Goal: Download file/media

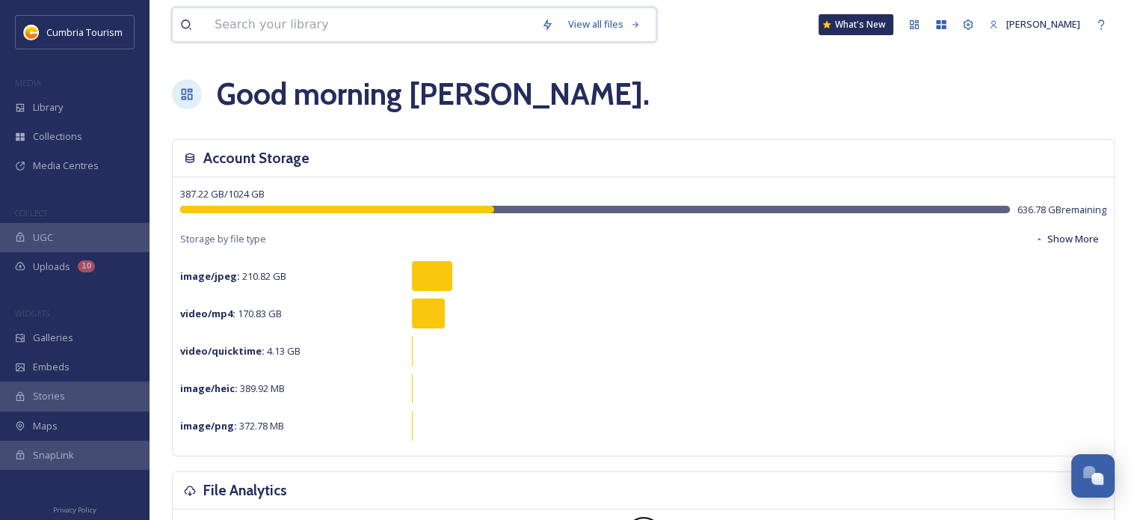
click at [392, 22] on input at bounding box center [370, 24] width 327 height 33
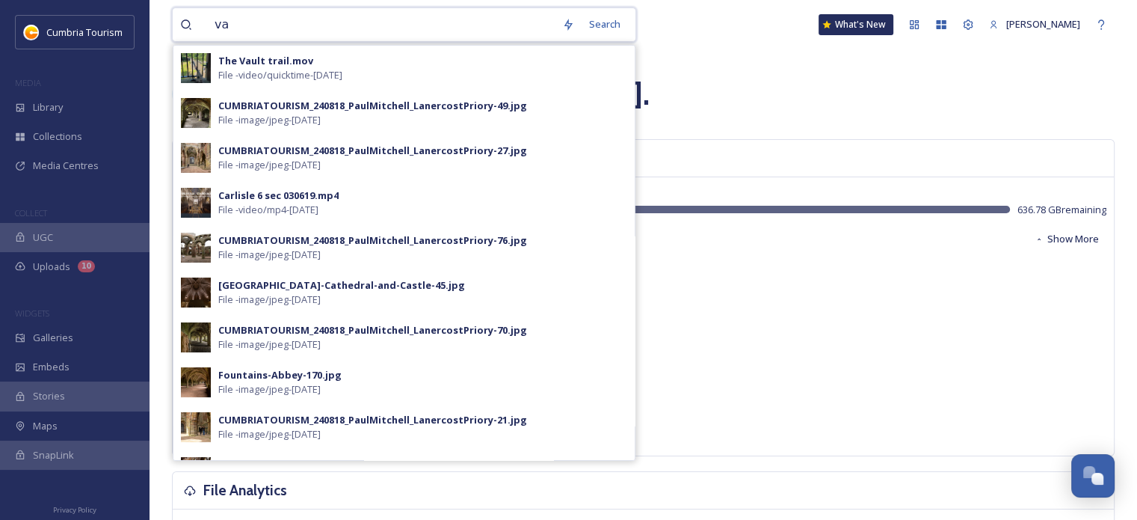
type input "v"
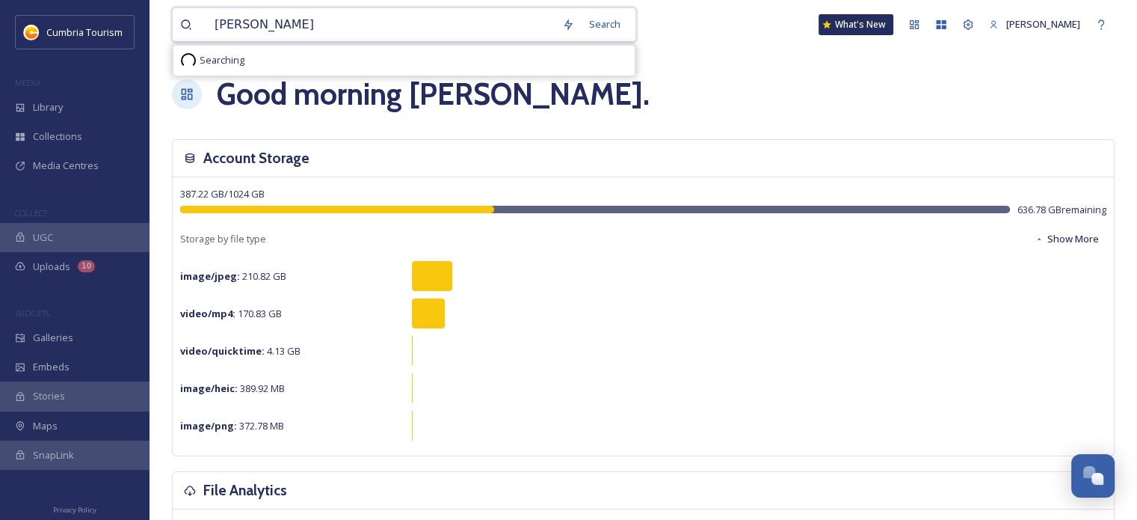
type input "kirkby lonsdale"
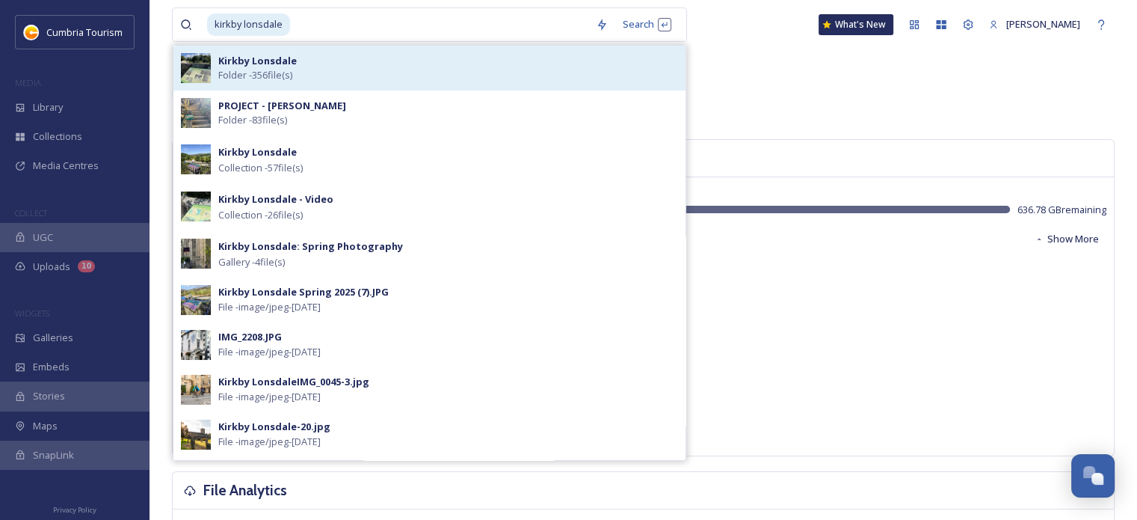
click at [379, 70] on div "Kirkby Lonsdale Folder - 356 file(s)" at bounding box center [448, 68] width 460 height 28
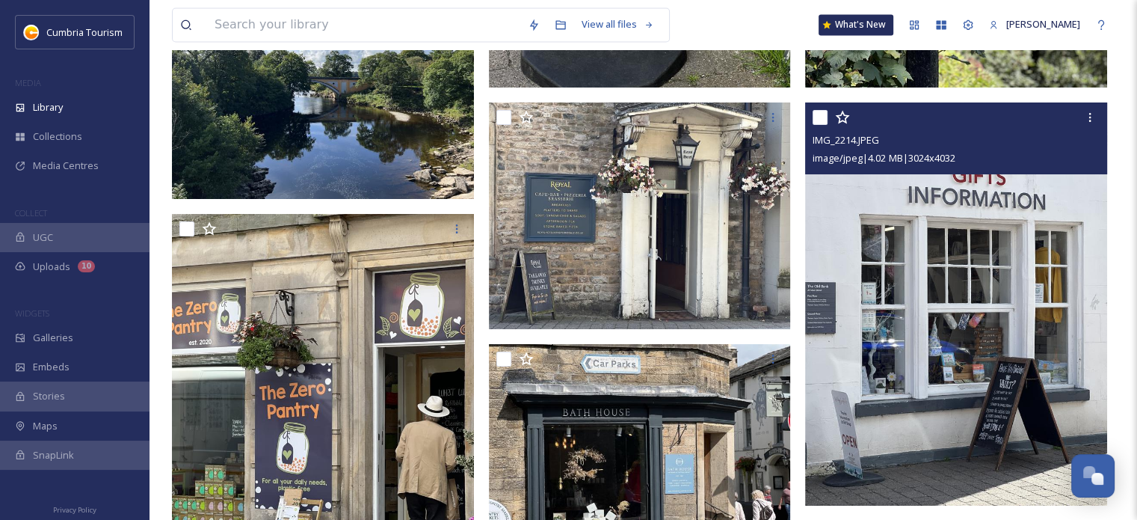
scroll to position [25138, 0]
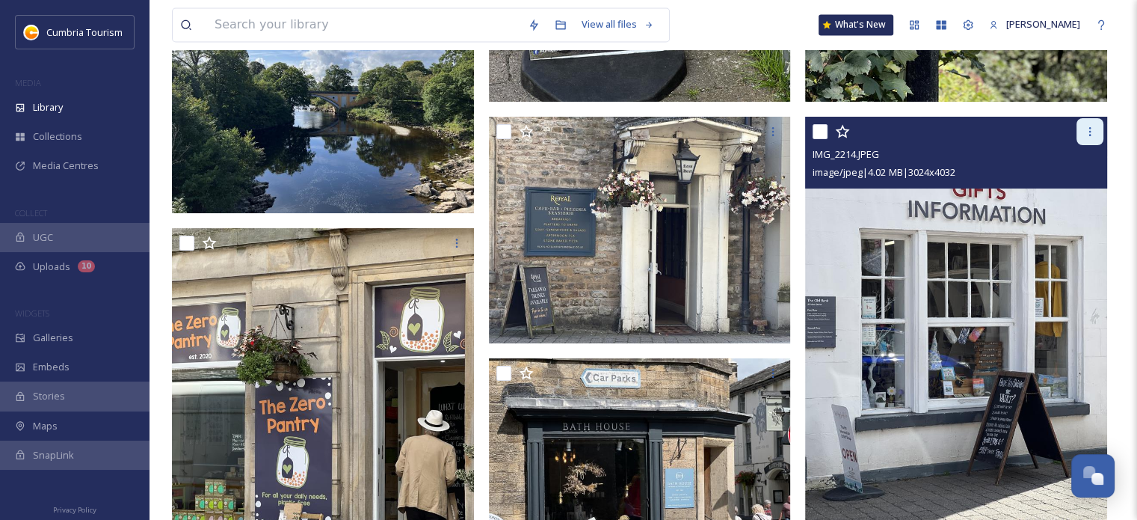
click at [1087, 132] on icon at bounding box center [1090, 132] width 12 height 12
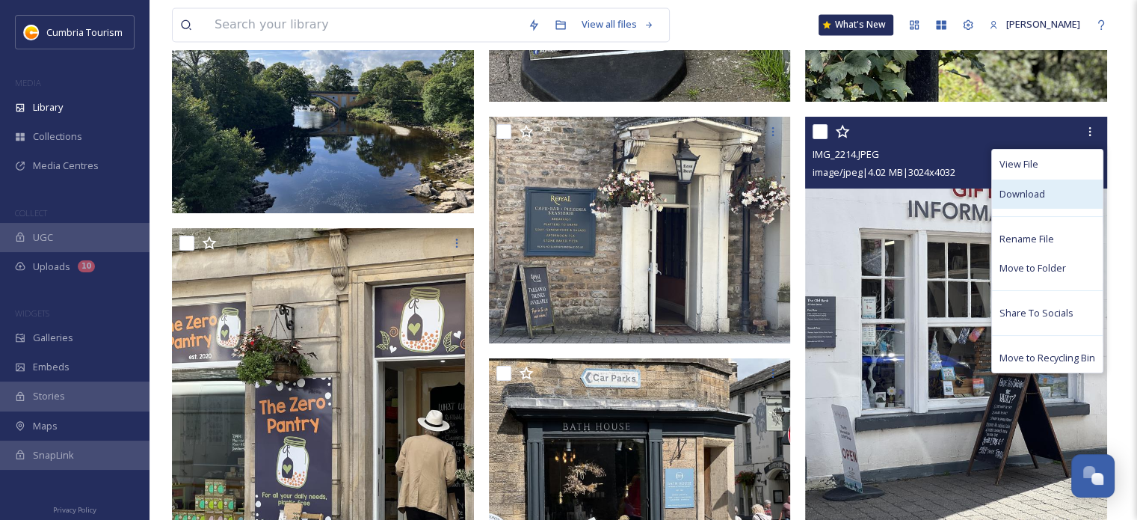
click at [1056, 187] on div "Download" at bounding box center [1047, 193] width 111 height 29
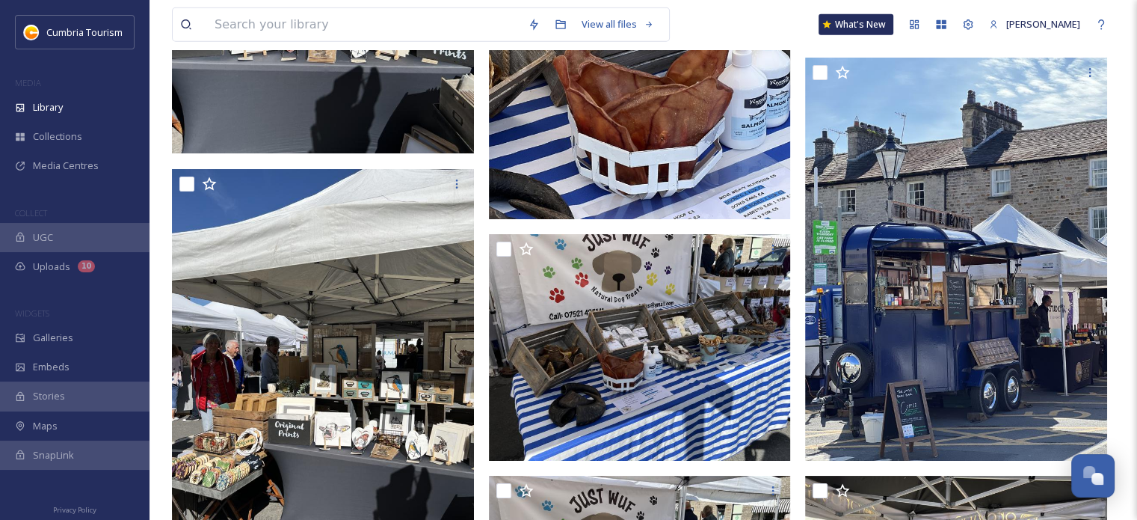
scroll to position [15346, 0]
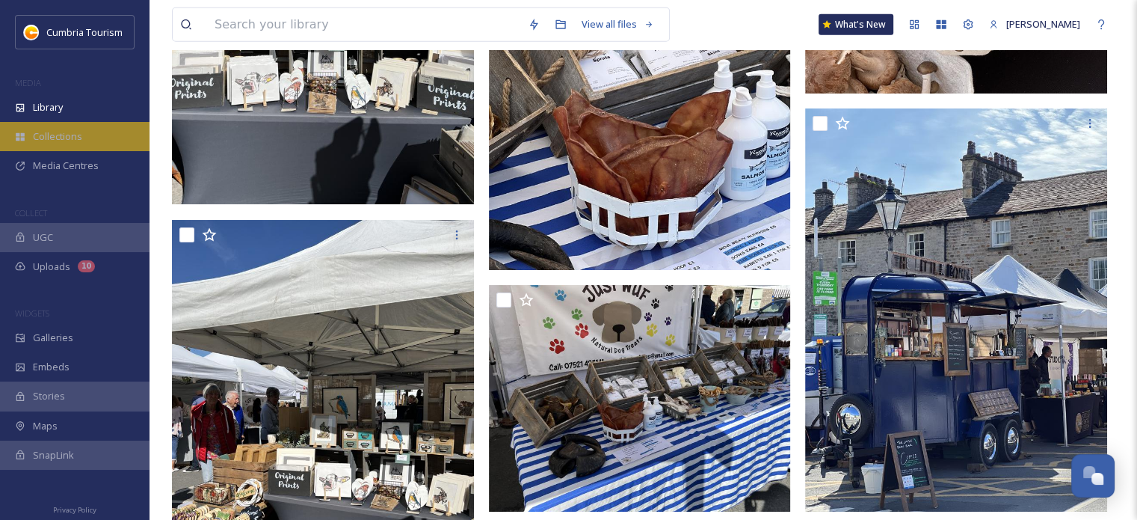
click at [78, 132] on span "Collections" at bounding box center [57, 136] width 49 height 14
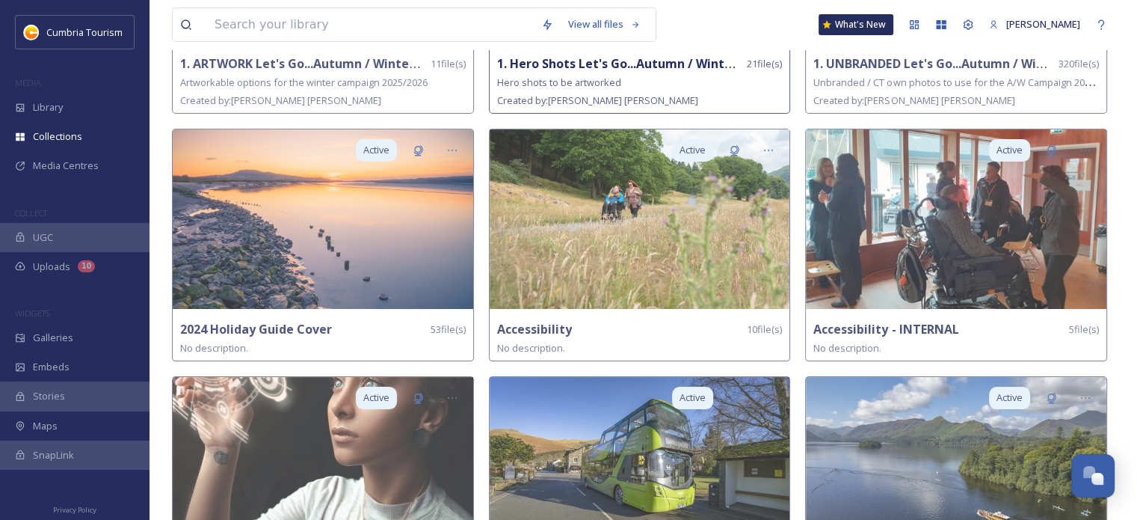
scroll to position [299, 0]
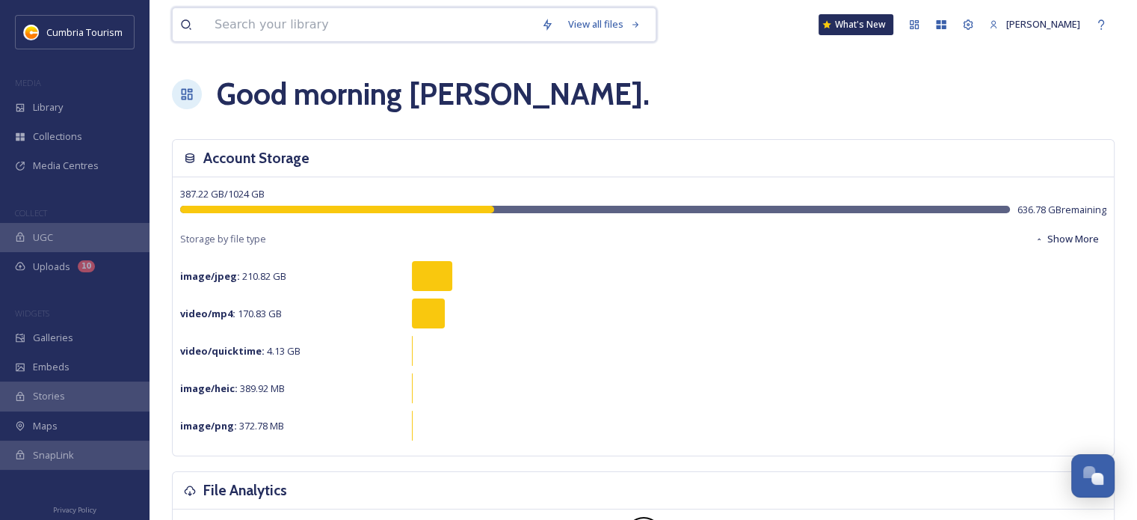
click at [330, 28] on input at bounding box center [370, 24] width 327 height 33
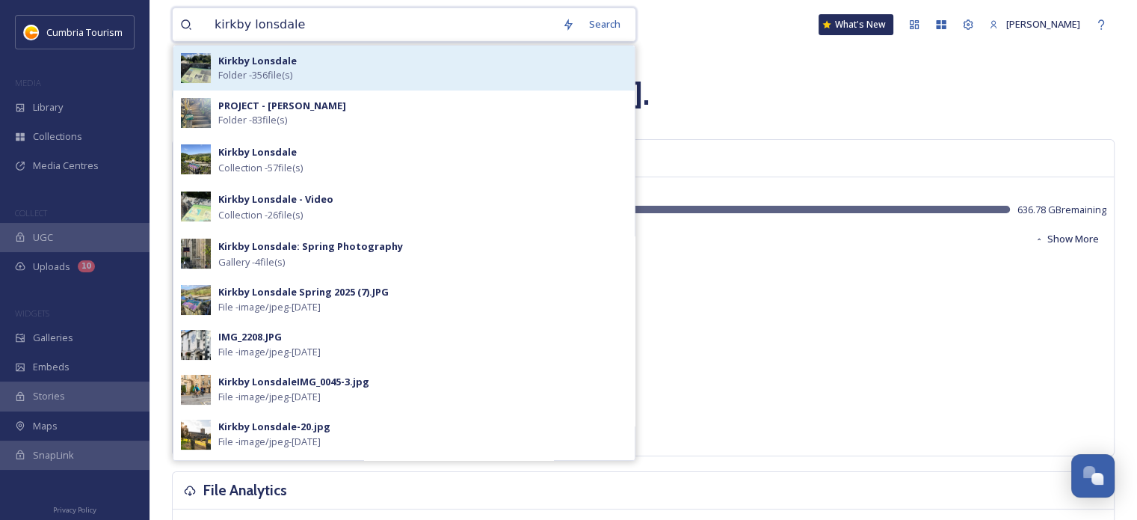
type input "kirkby lonsdale"
click at [355, 73] on div "Kirkby Lonsdale Folder - 356 file(s)" at bounding box center [422, 68] width 409 height 28
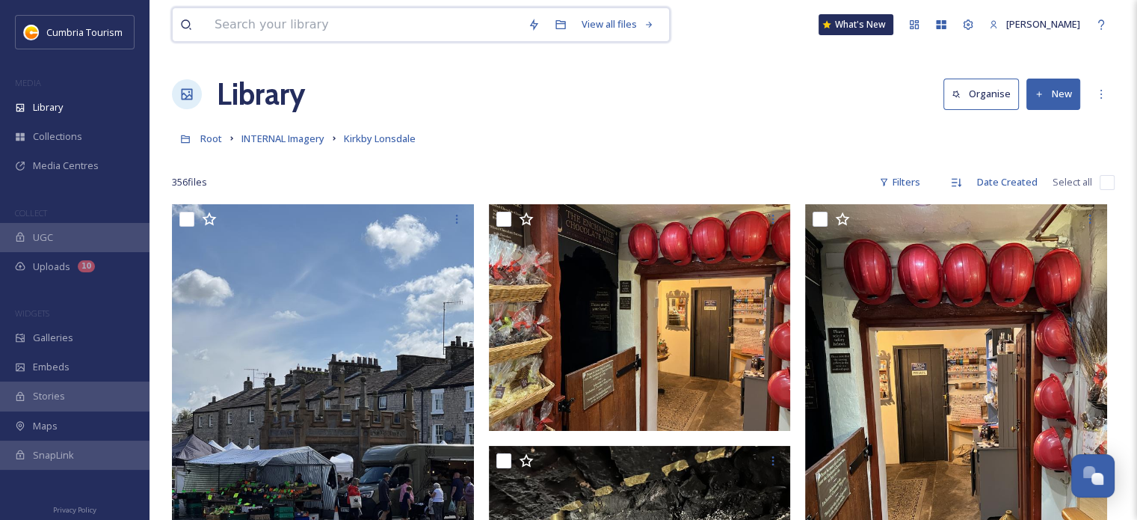
click at [311, 18] on input at bounding box center [363, 24] width 313 height 33
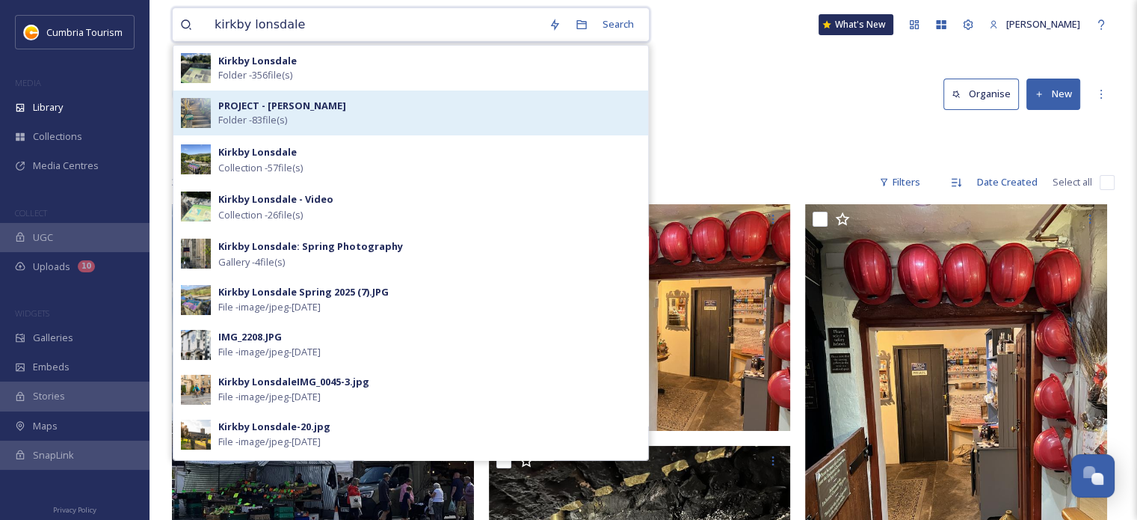
type input "kirkby lonsdale"
click at [309, 109] on strong "PROJECT - [PERSON_NAME]" at bounding box center [282, 105] width 128 height 13
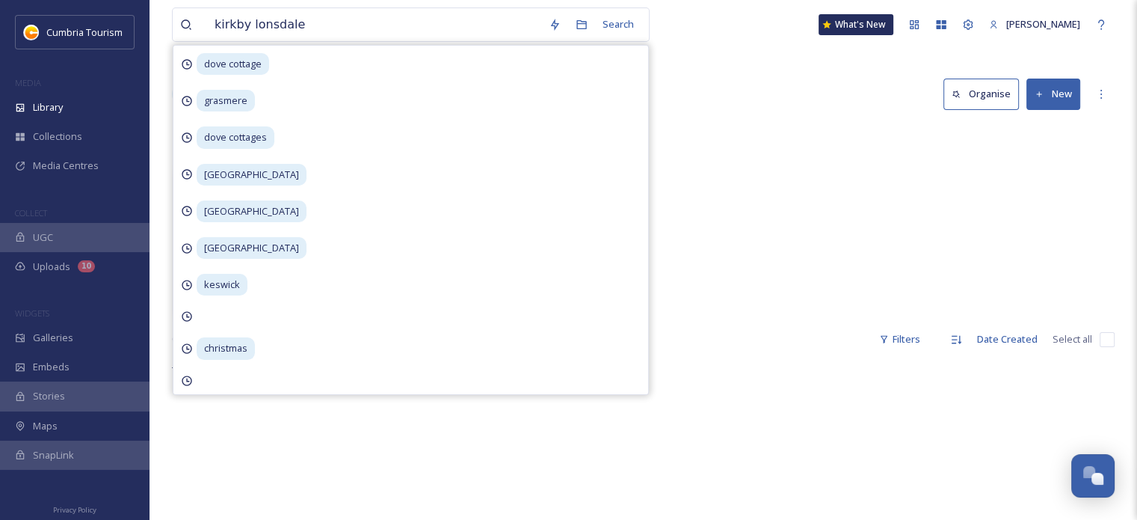
click at [866, 167] on div "Spring / Summer 57 items Video Clips 26 items" at bounding box center [643, 238] width 943 height 172
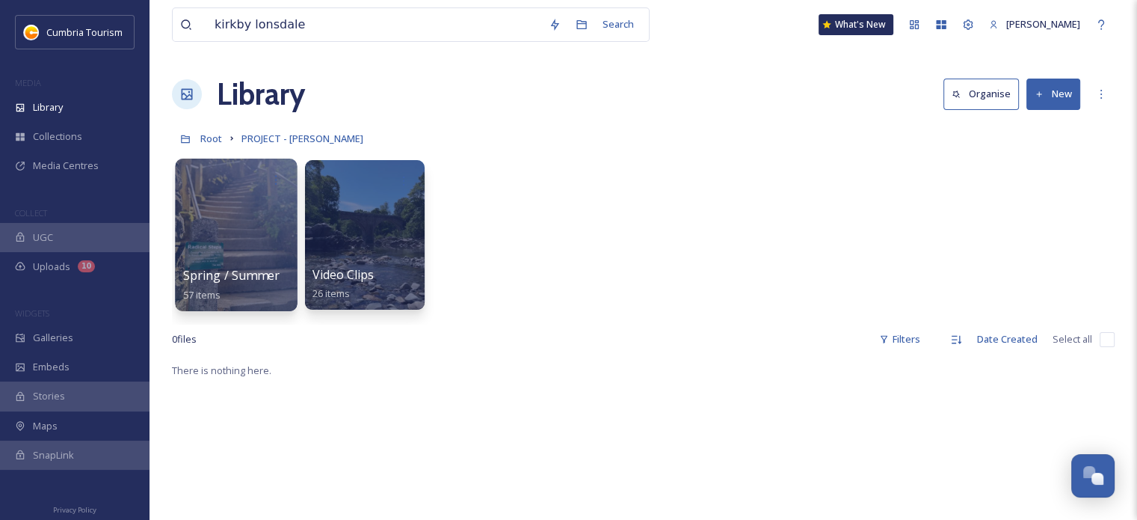
click at [245, 218] on div at bounding box center [236, 234] width 122 height 152
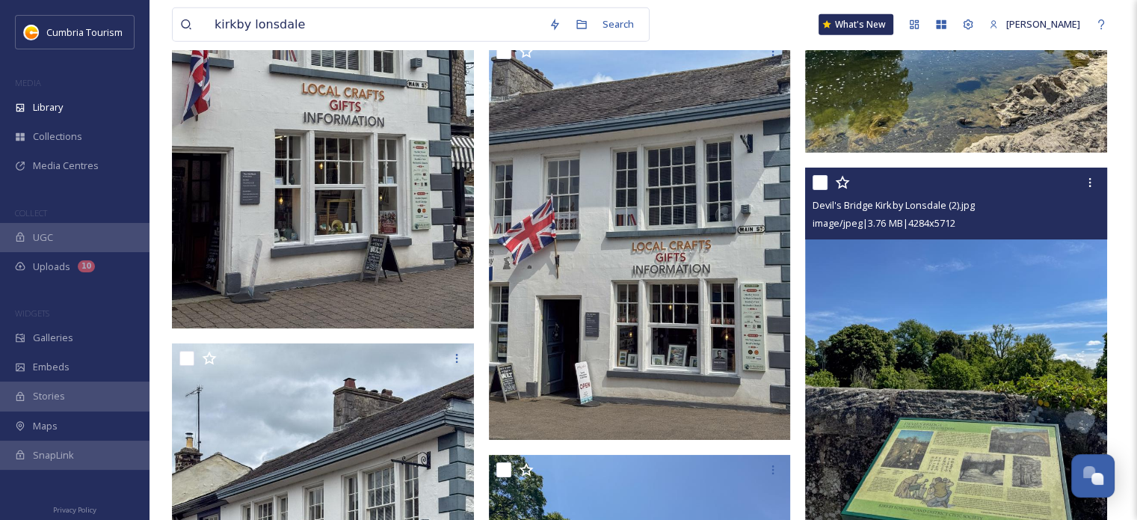
scroll to position [3812, 0]
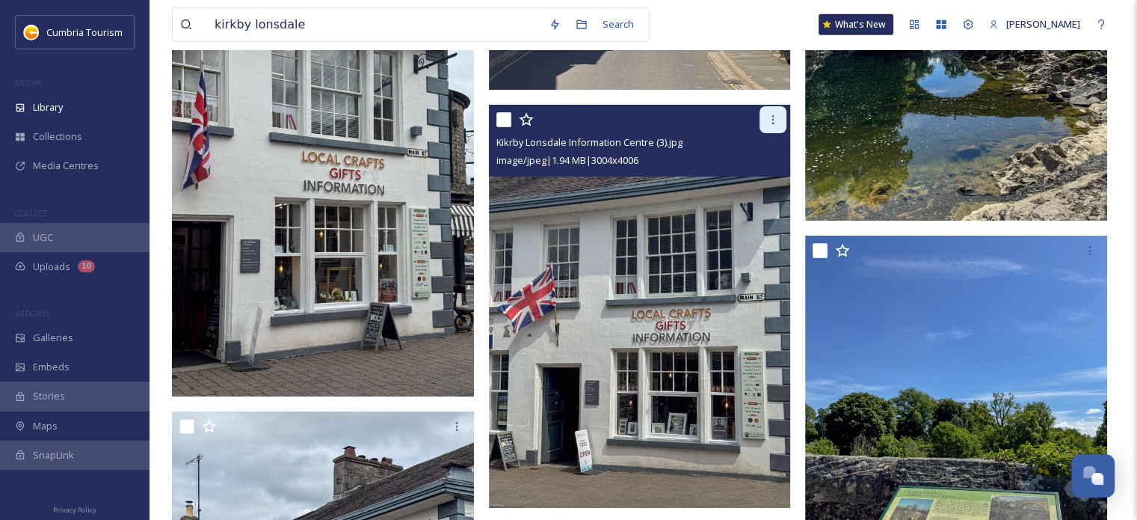
click at [771, 122] on icon at bounding box center [773, 120] width 12 height 12
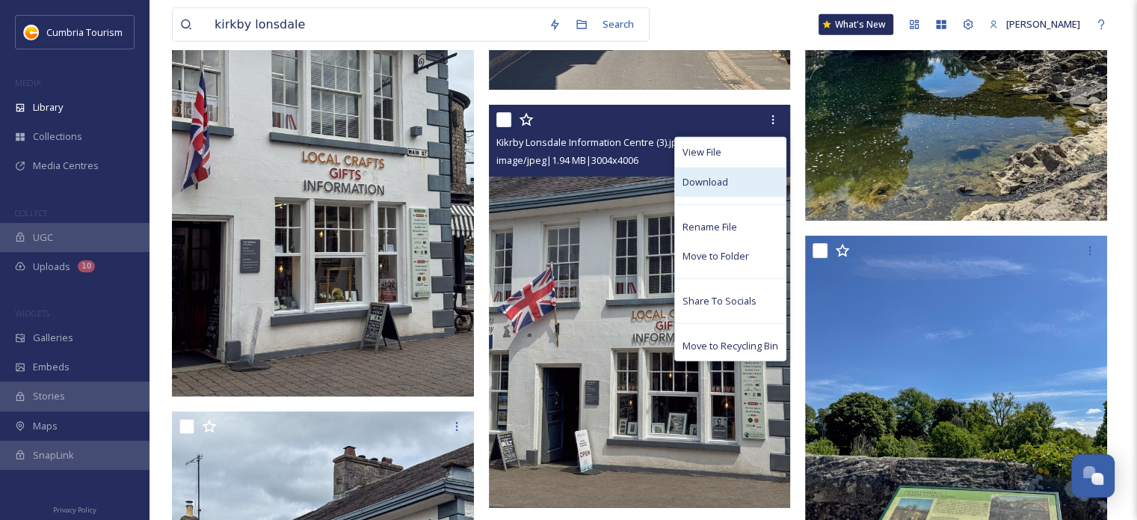
click at [755, 188] on div "Download" at bounding box center [730, 181] width 111 height 29
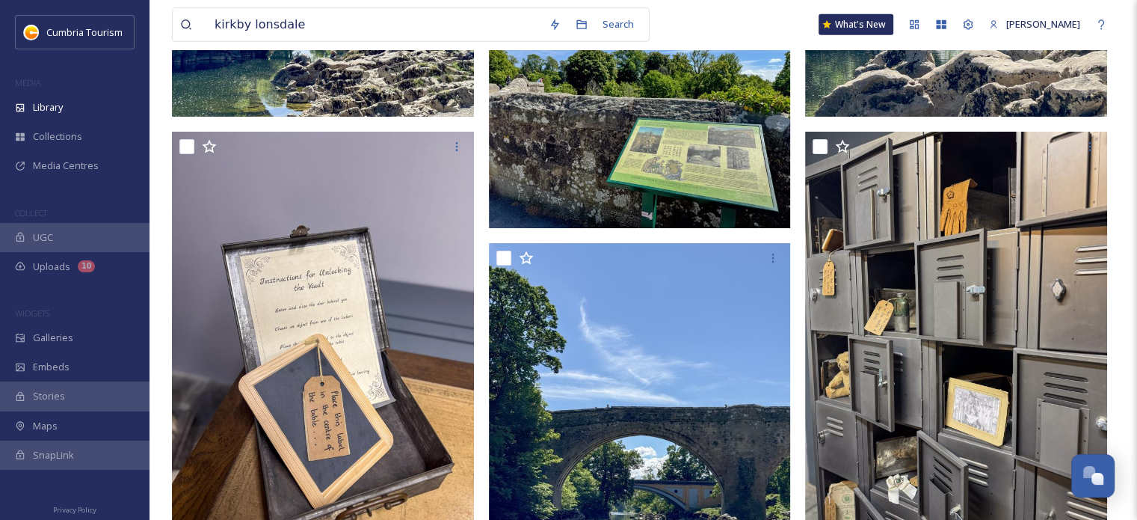
scroll to position [4784, 0]
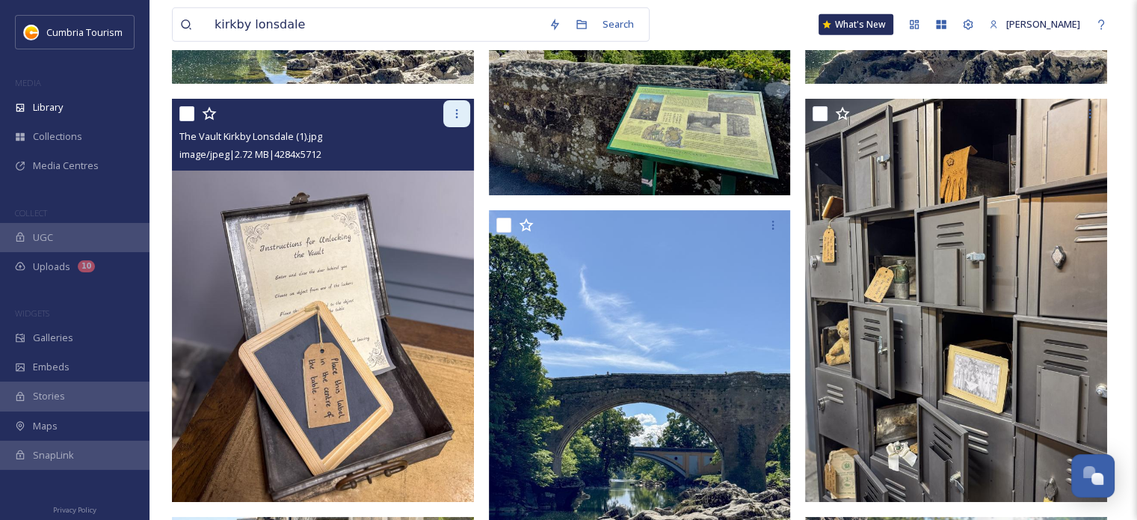
click at [458, 111] on icon at bounding box center [457, 114] width 12 height 12
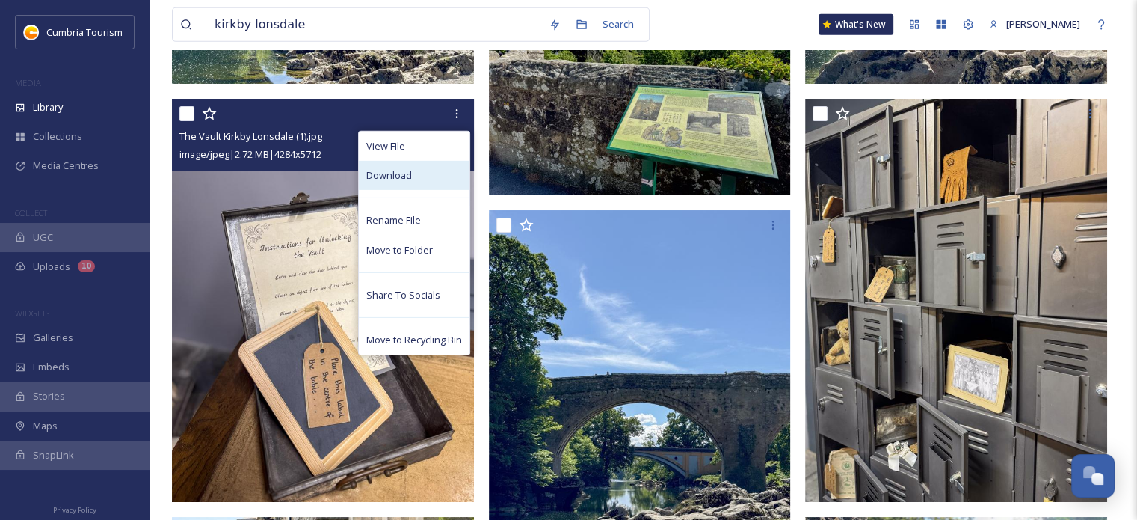
click at [440, 176] on div "Download" at bounding box center [414, 175] width 111 height 29
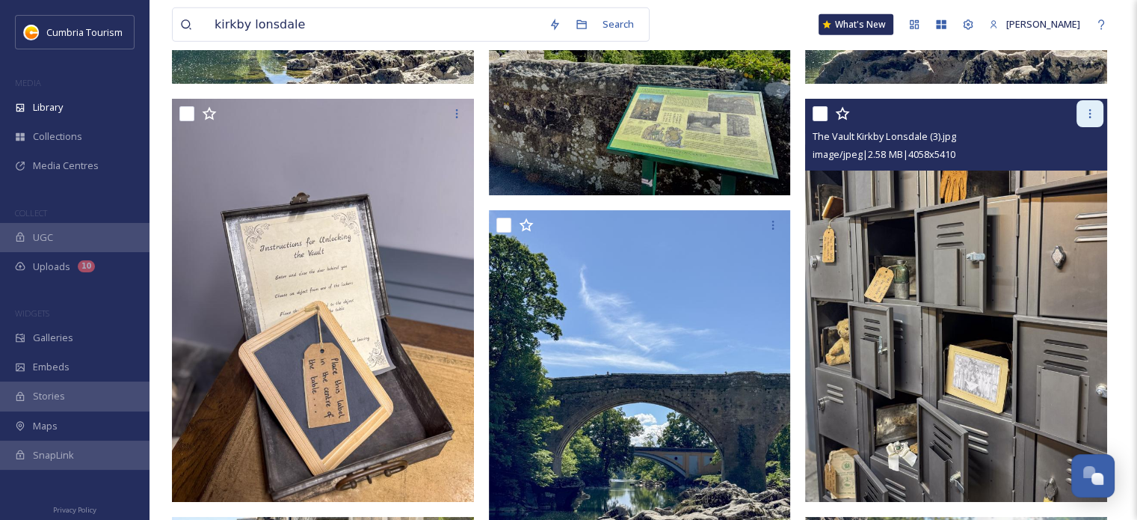
click at [1094, 116] on icon at bounding box center [1090, 114] width 12 height 12
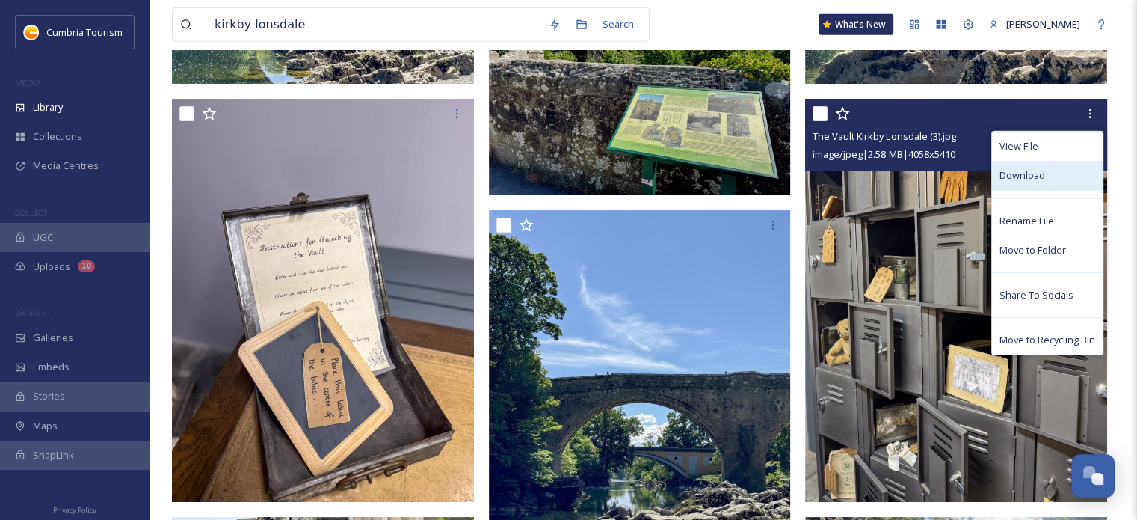
click at [1062, 179] on div "Download" at bounding box center [1047, 175] width 111 height 29
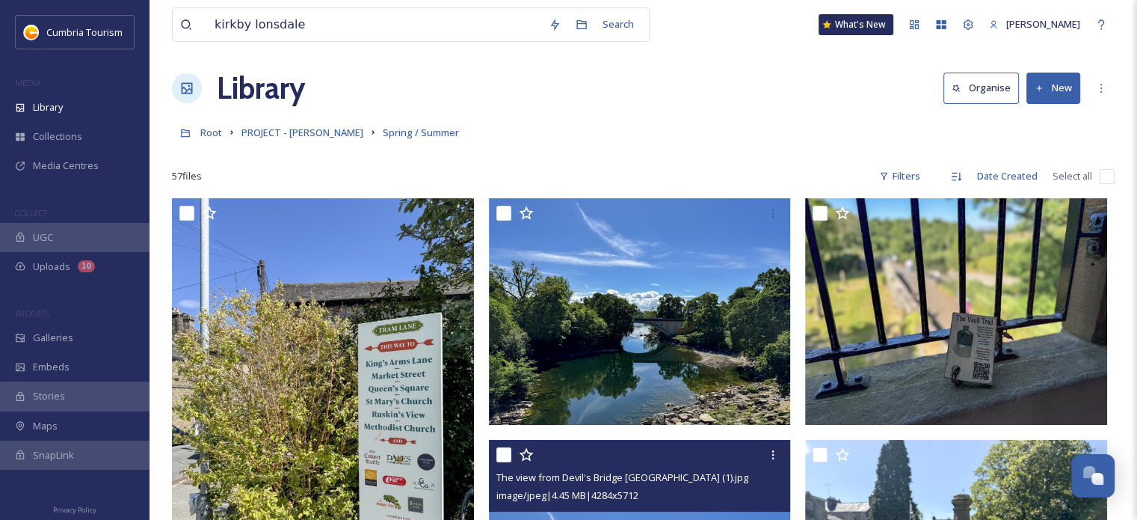
scroll to position [0, 0]
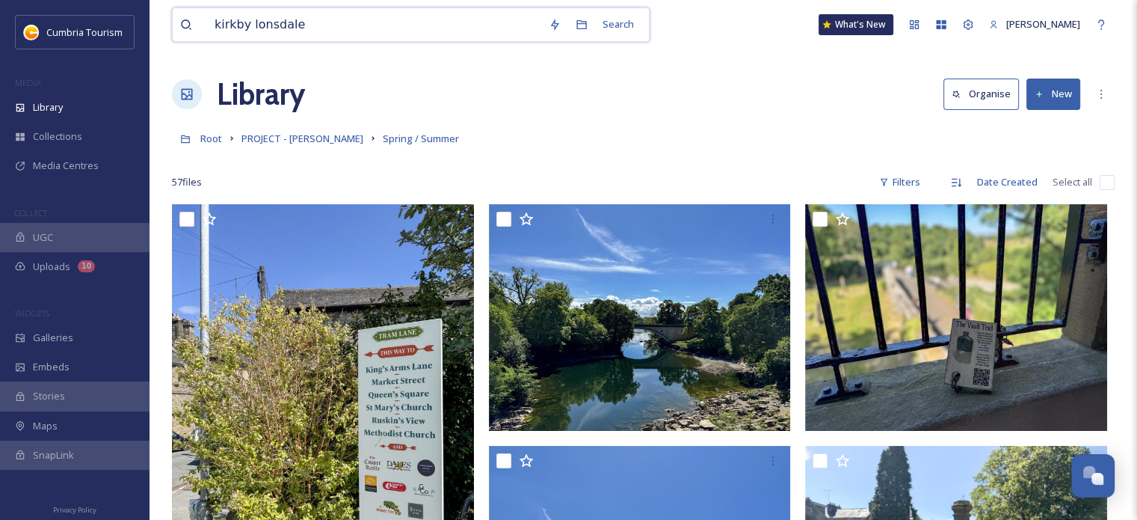
click at [314, 20] on input "kirkby lonsdale" at bounding box center [374, 24] width 334 height 33
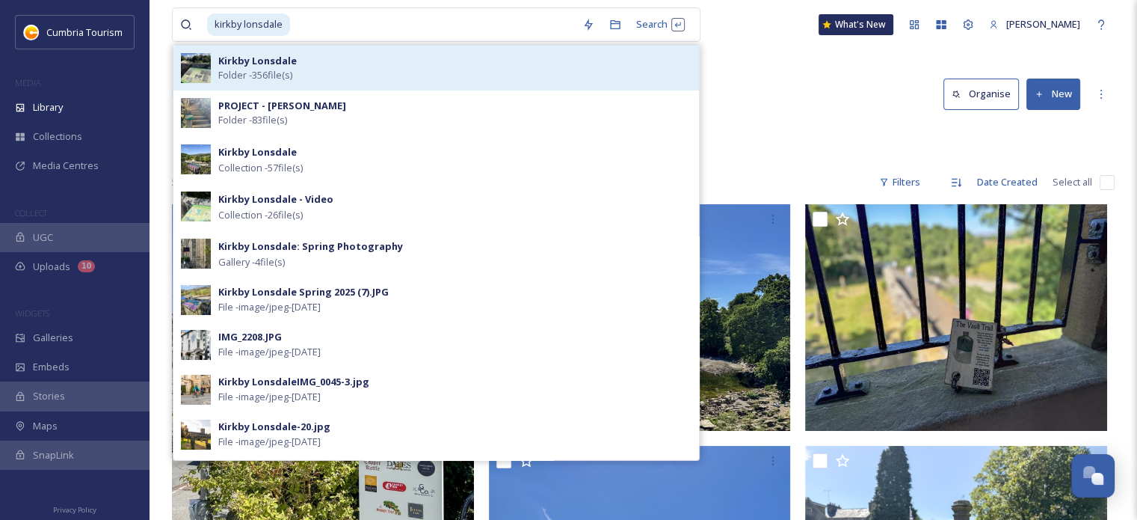
click at [315, 64] on div "Kirkby Lonsdale Folder - 356 file(s)" at bounding box center [454, 68] width 473 height 28
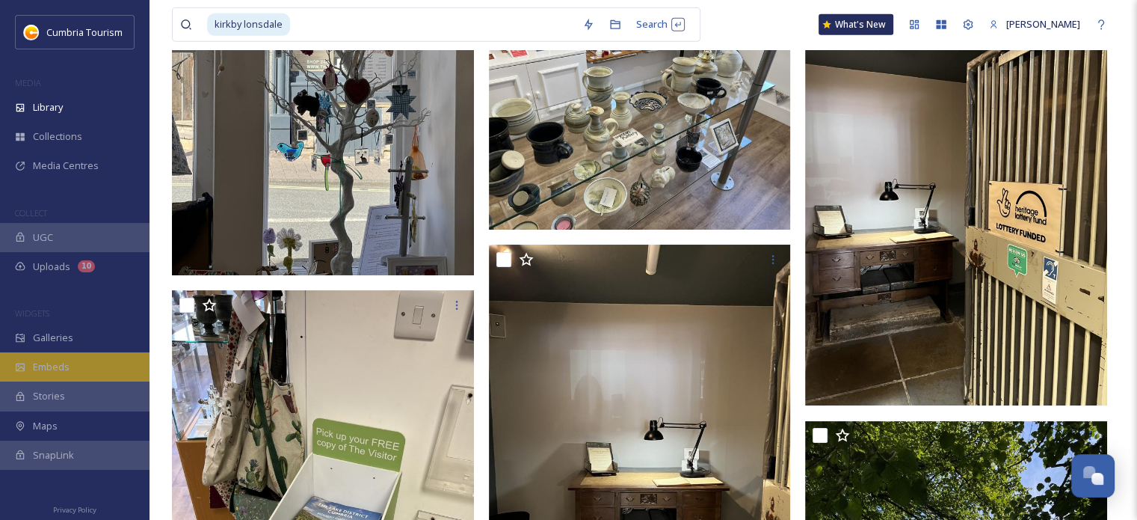
scroll to position [21754, 0]
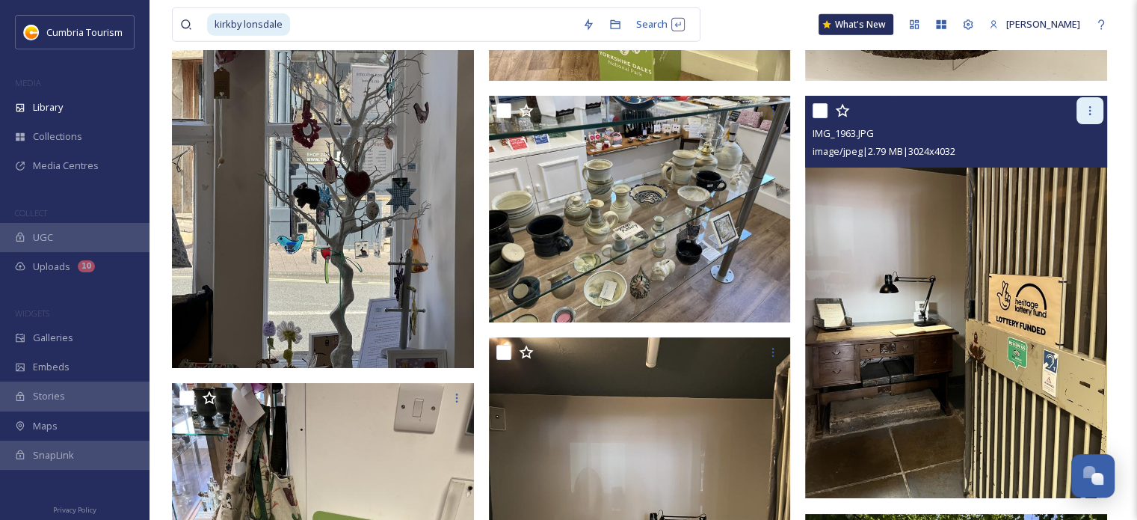
click at [1090, 113] on icon at bounding box center [1090, 110] width 2 height 9
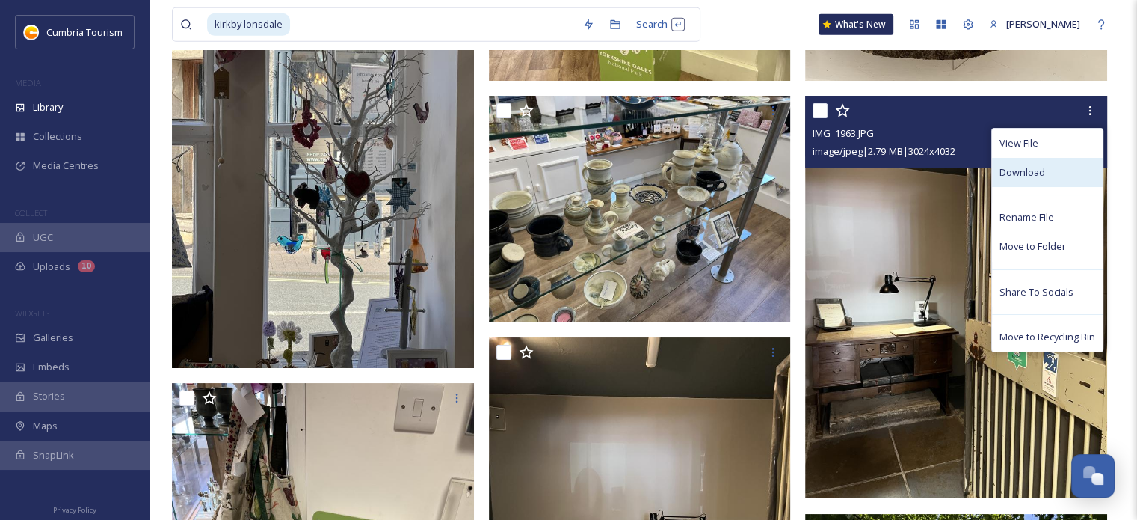
click at [1066, 170] on div "Download" at bounding box center [1047, 172] width 111 height 29
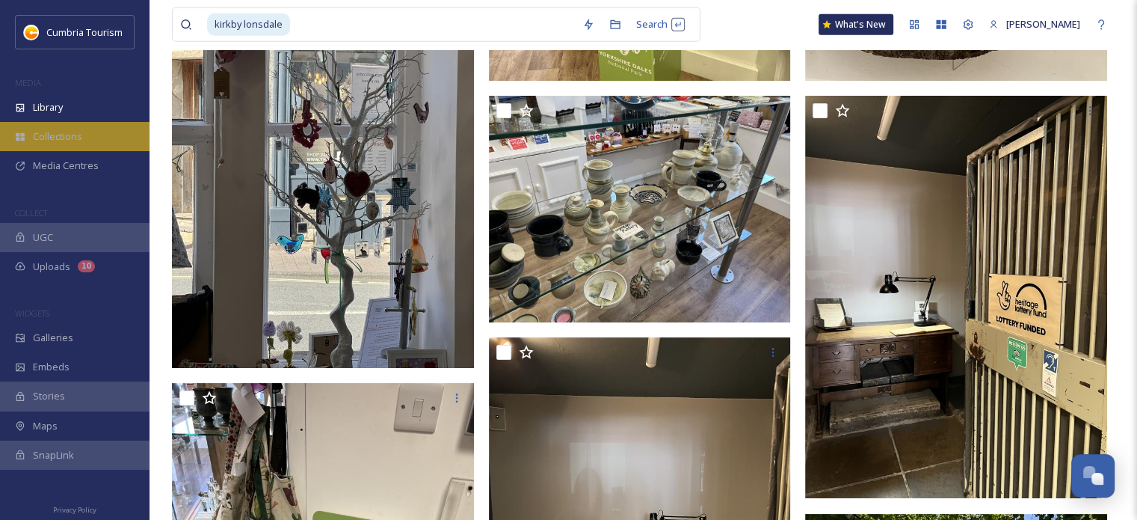
click at [94, 144] on div "Collections" at bounding box center [75, 136] width 150 height 29
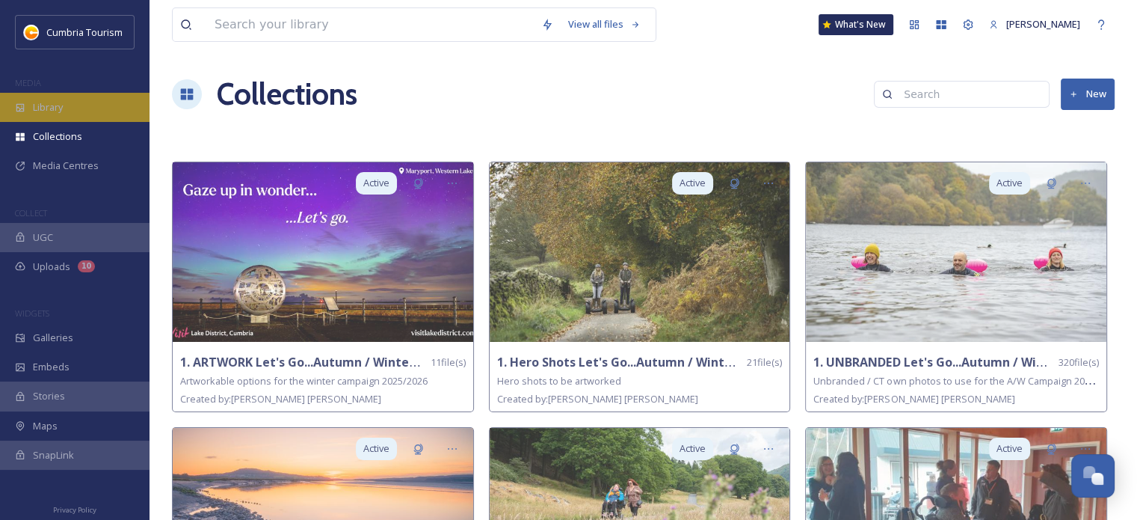
click at [78, 117] on div "Library" at bounding box center [75, 107] width 150 height 29
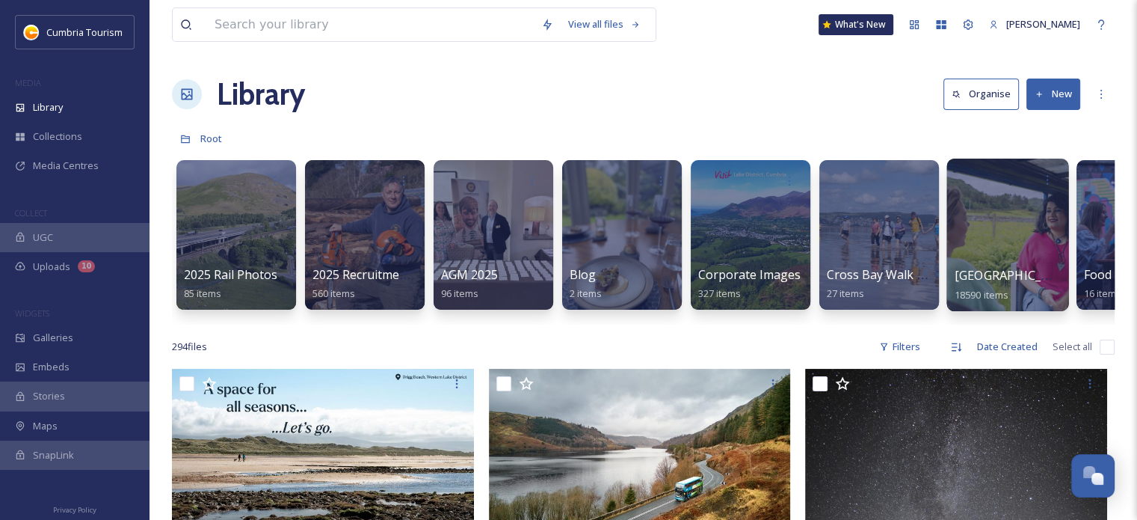
click at [1003, 232] on div at bounding box center [1007, 234] width 122 height 152
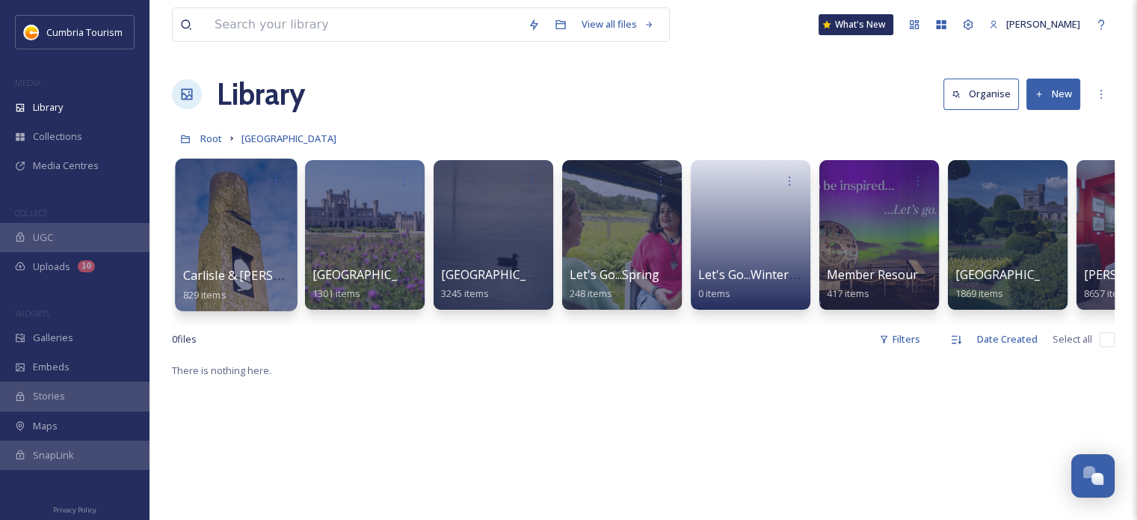
click at [256, 232] on div at bounding box center [236, 234] width 122 height 152
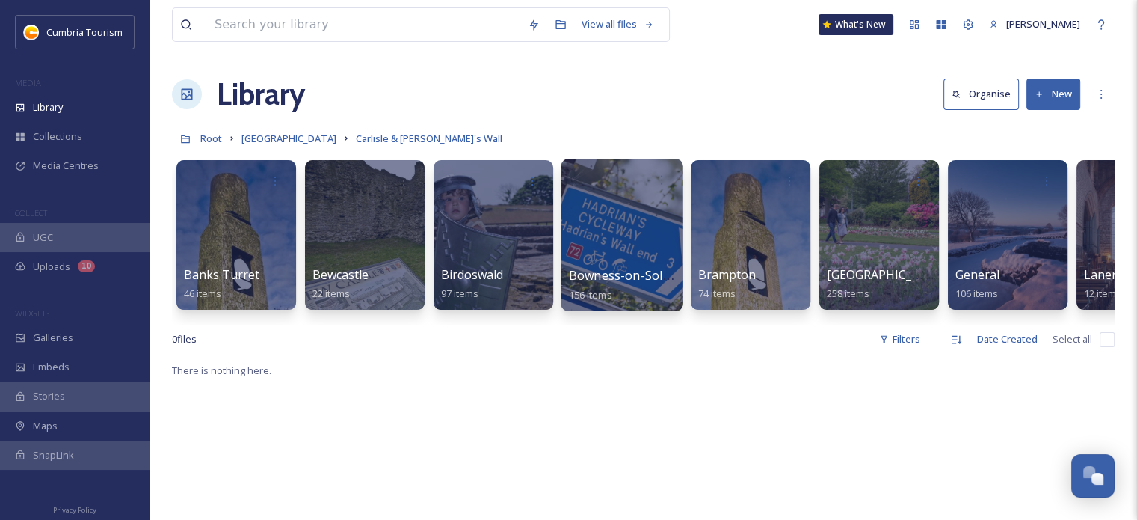
click at [618, 250] on div at bounding box center [622, 234] width 122 height 152
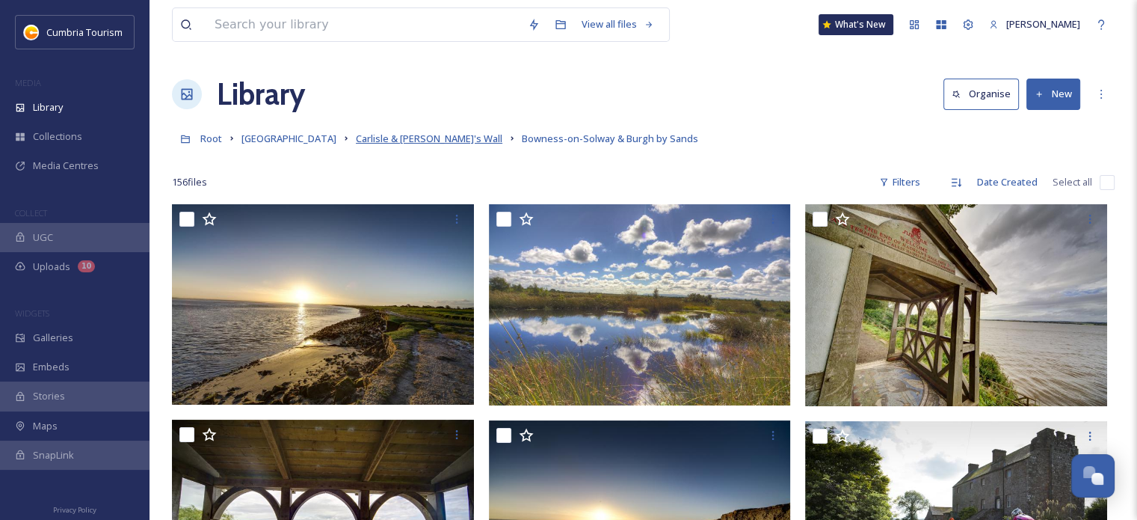
click at [438, 140] on span "Carlisle & [PERSON_NAME]'s Wall" at bounding box center [429, 138] width 147 height 13
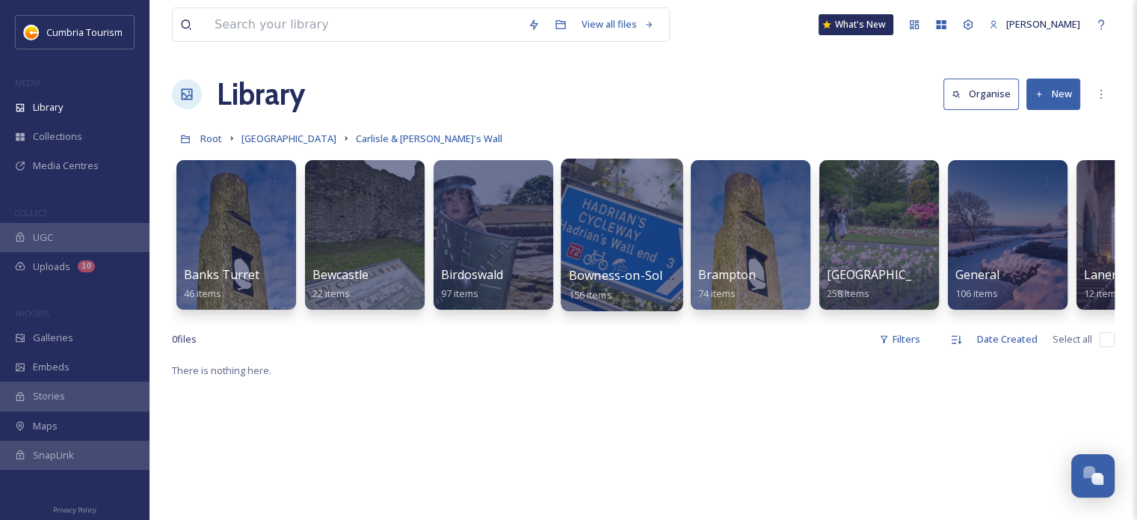
click at [614, 213] on div at bounding box center [622, 234] width 122 height 152
